Goal: Go to known website: Go to known website

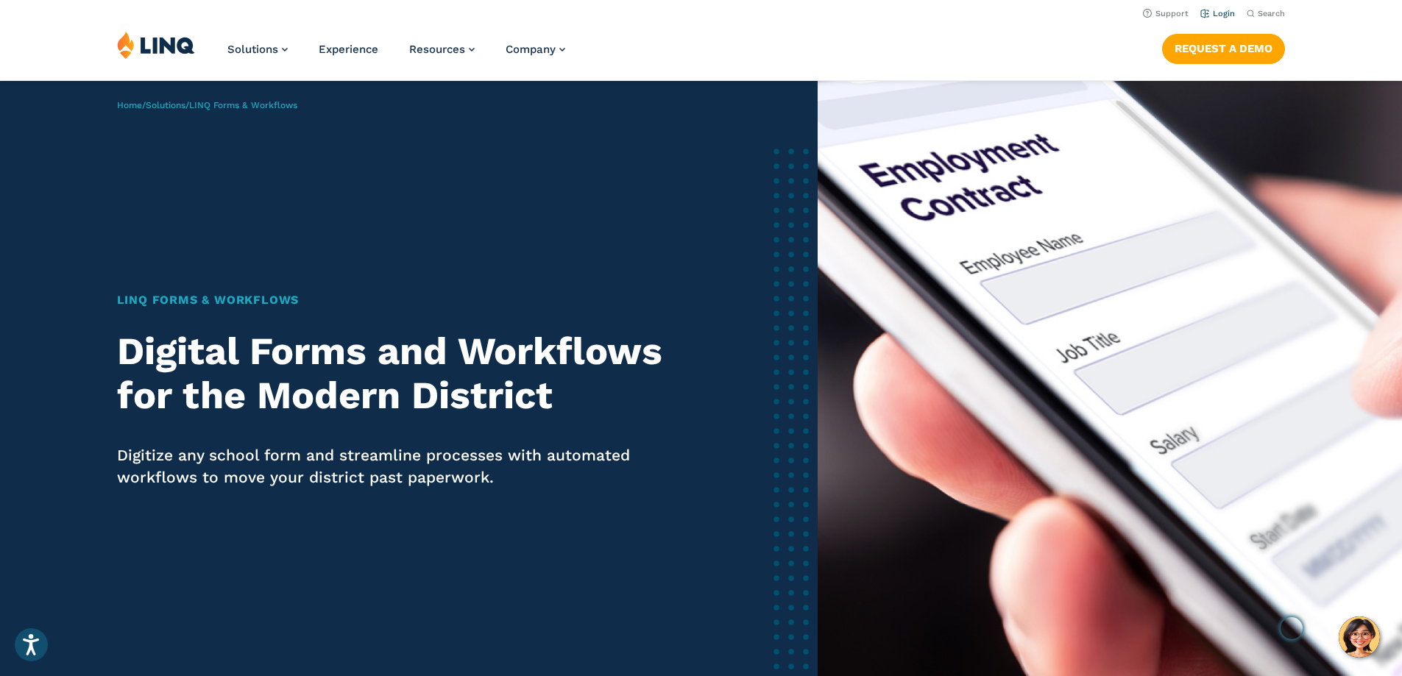
click at [1214, 10] on link "Login" at bounding box center [1217, 14] width 35 height 10
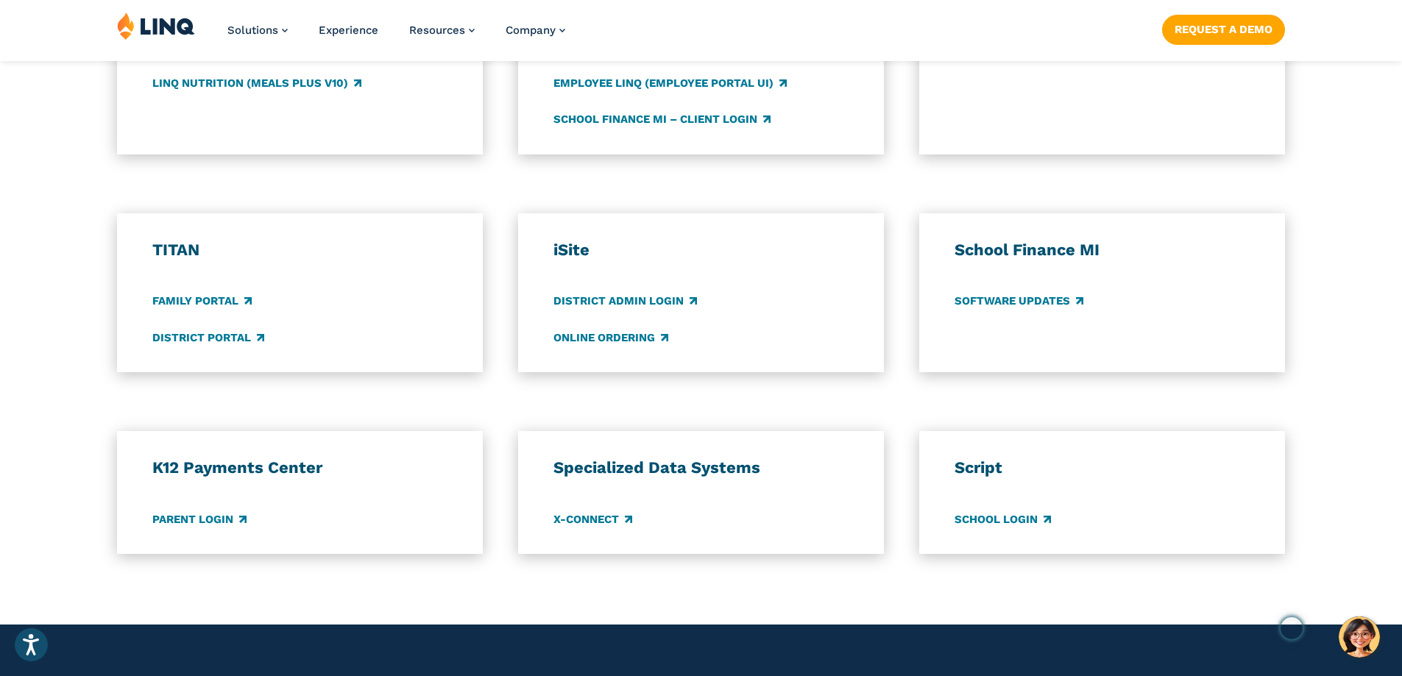
scroll to position [1030, 0]
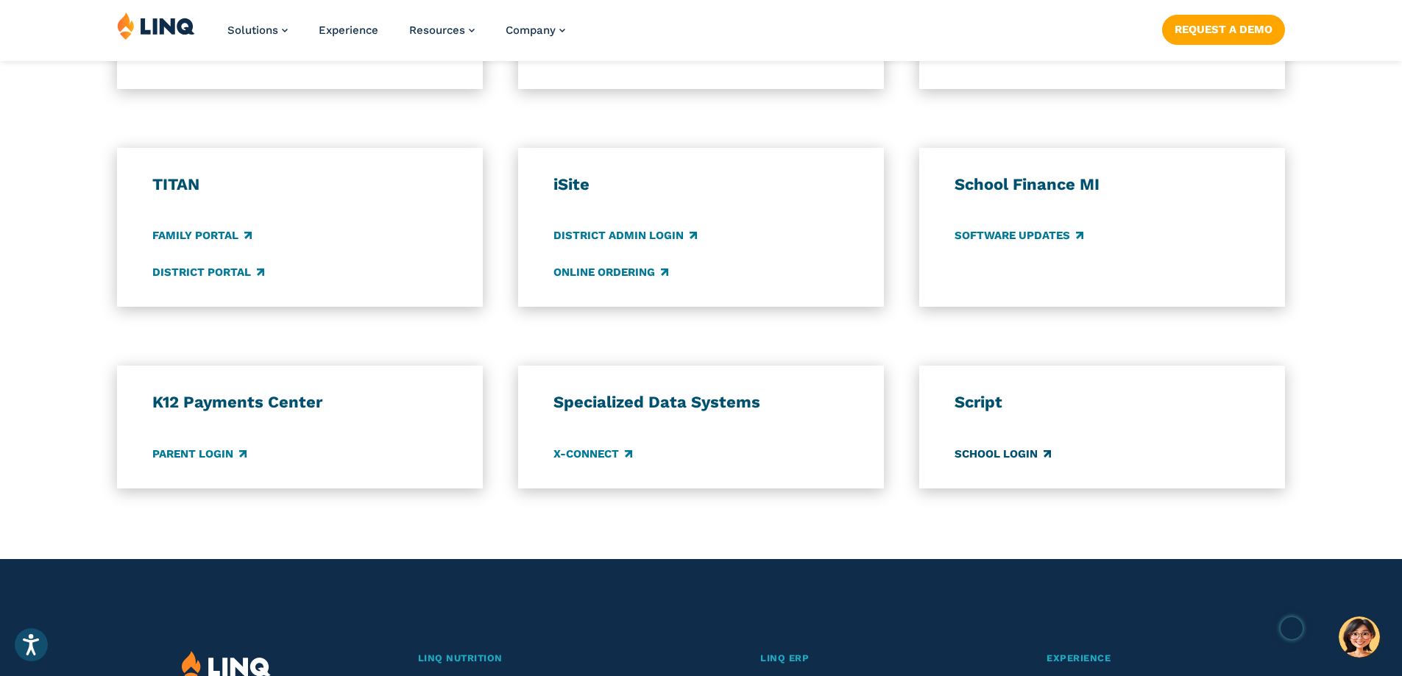
click at [998, 454] on link "School Login" at bounding box center [1003, 454] width 96 height 16
